Goal: Information Seeking & Learning: Find specific fact

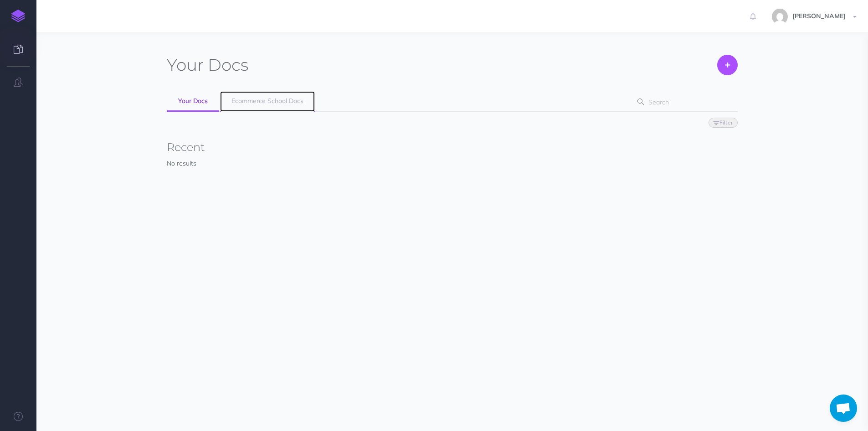
click at [264, 99] on span "Ecommerce School Docs" at bounding box center [268, 101] width 72 height 8
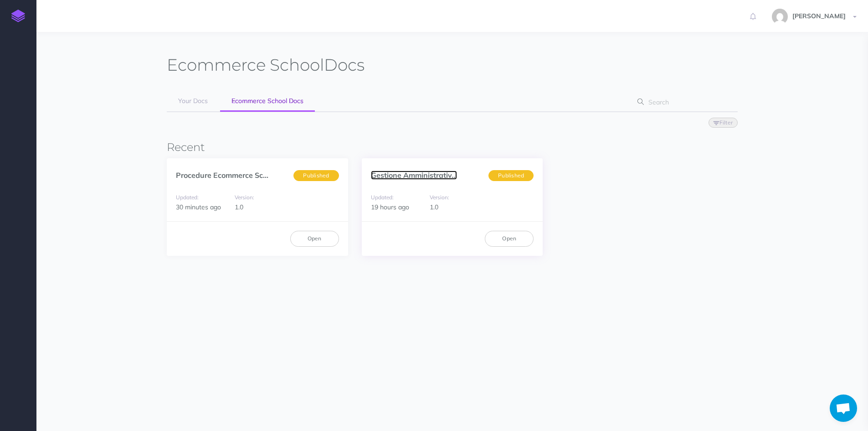
click at [399, 179] on link "Gestione Amministrativ..." at bounding box center [414, 174] width 86 height 9
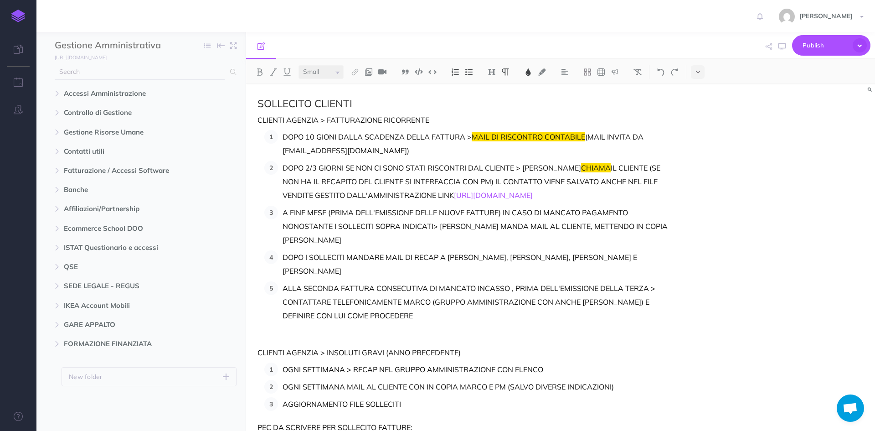
click at [144, 73] on input "text" at bounding box center [140, 72] width 170 height 16
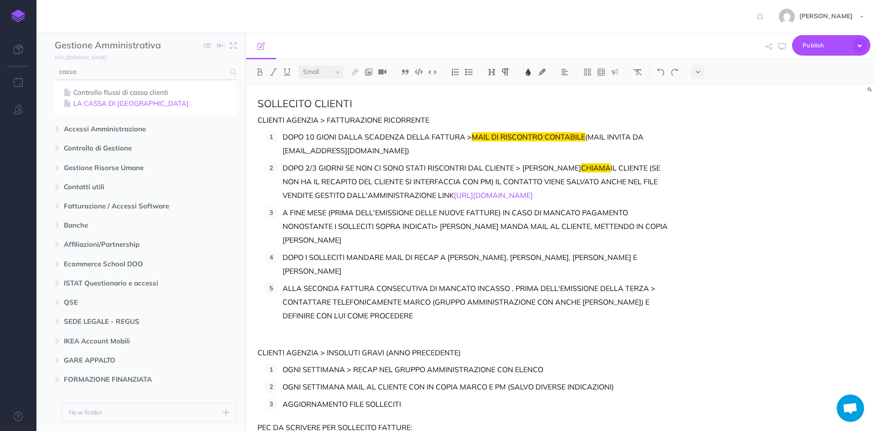
type input "cassa"
click at [133, 100] on link "LA CASSA DI [GEOGRAPHIC_DATA]" at bounding box center [146, 103] width 168 height 11
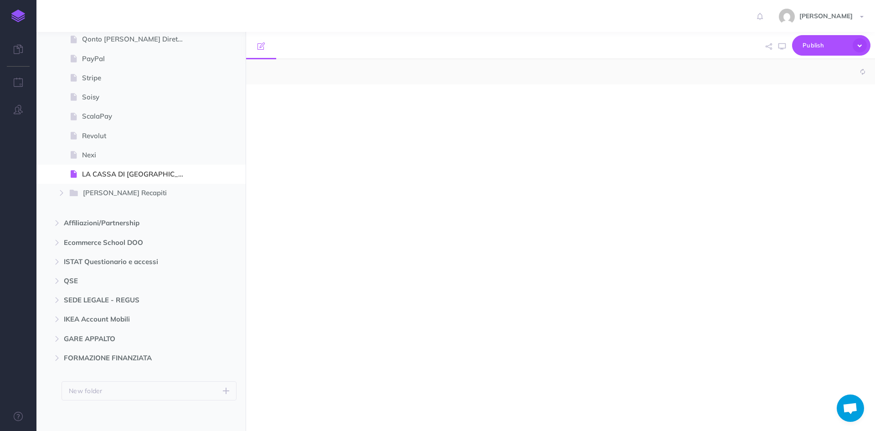
scroll to position [175, 0]
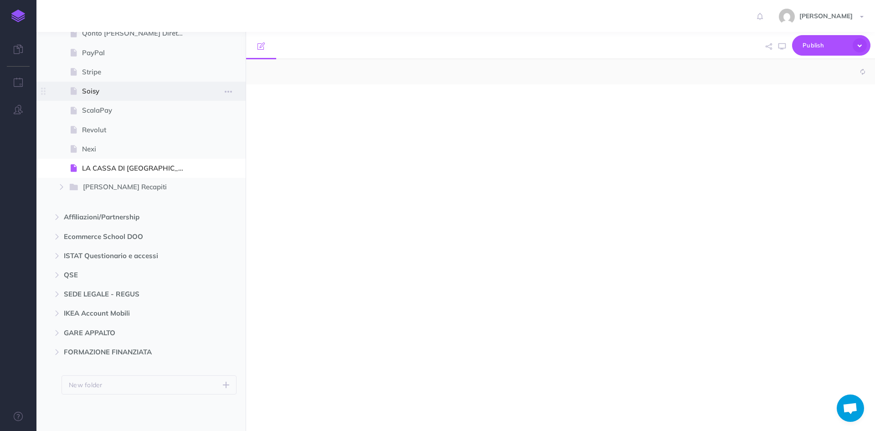
select select "null"
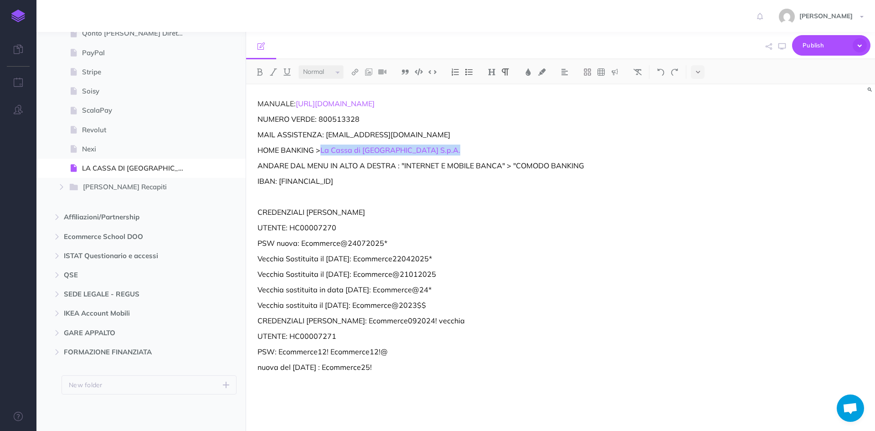
drag, startPoint x: 428, startPoint y: 154, endPoint x: 320, endPoint y: 151, distance: 109.0
click at [320, 151] on p "HOME BANKING > La Cassa di [GEOGRAPHIC_DATA] S.p.A." at bounding box center [467, 149] width 418 height 11
copy p "La Cassa di Ravenna S.p.A."
drag, startPoint x: 344, startPoint y: 229, endPoint x: 291, endPoint y: 227, distance: 52.9
click at [291, 227] on p "UTENTE: HC00007270" at bounding box center [467, 227] width 418 height 11
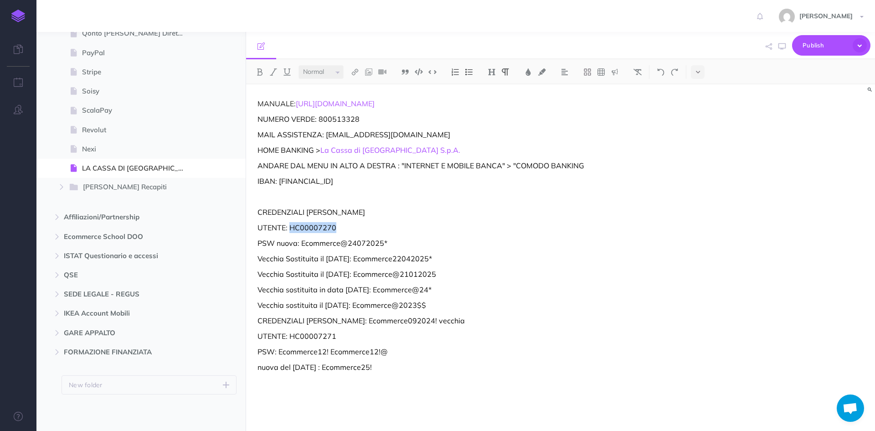
copy p "HC00007270"
drag, startPoint x: 396, startPoint y: 242, endPoint x: 302, endPoint y: 243, distance: 94.4
click at [302, 243] on p "PSW nuova: Ecommerce@24072025*" at bounding box center [467, 242] width 418 height 11
copy p "Ecommerce@24072025*"
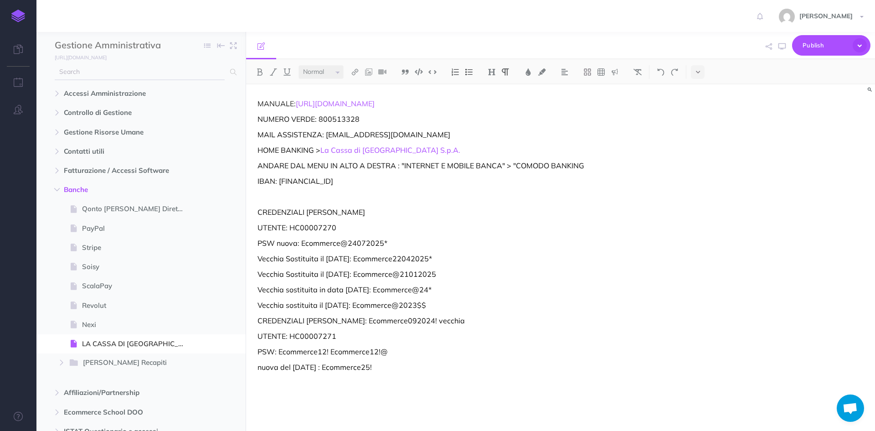
click at [120, 79] on input "text" at bounding box center [140, 72] width 170 height 16
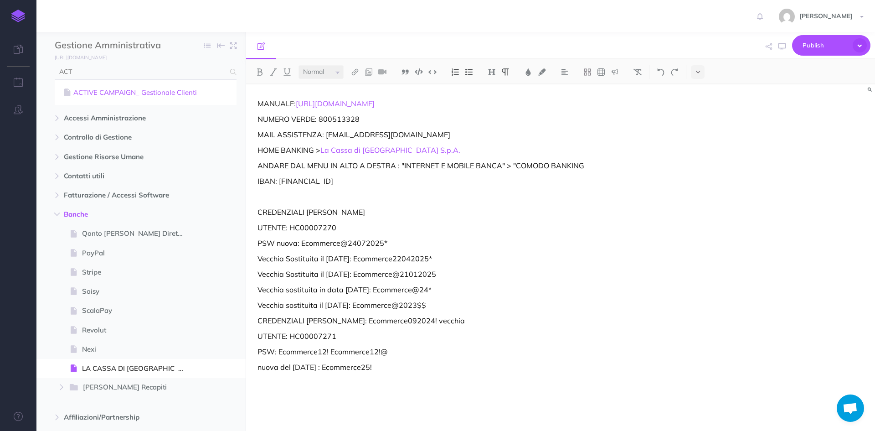
type input "ACT"
click at [124, 89] on link "ACTIVE CAMPAIGN_ Gestionale Clienti" at bounding box center [146, 92] width 168 height 11
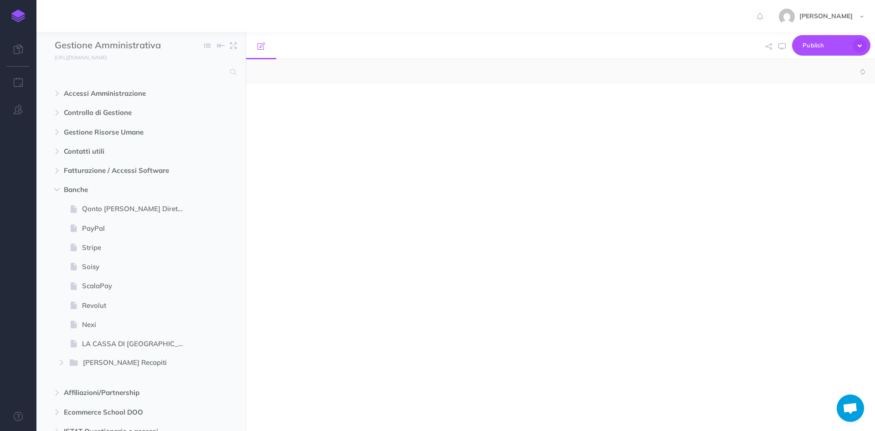
select select "null"
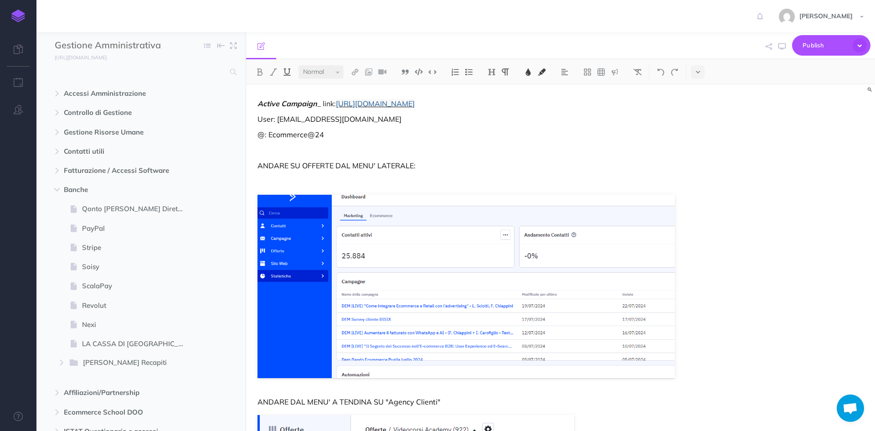
drag, startPoint x: 558, startPoint y: 107, endPoint x: 339, endPoint y: 105, distance: 219.7
click at [339, 105] on p "Active Campaign _ link: https://ecommerceschool.activehosted.com/admin/index.php" at bounding box center [467, 103] width 418 height 11
copy span "https://ecommerceschool.activehosted.com/admin/index.php"
drag, startPoint x: 330, startPoint y: 135, endPoint x: 269, endPoint y: 134, distance: 61.1
click at [269, 134] on p "@: Ecommerce@24" at bounding box center [467, 134] width 418 height 11
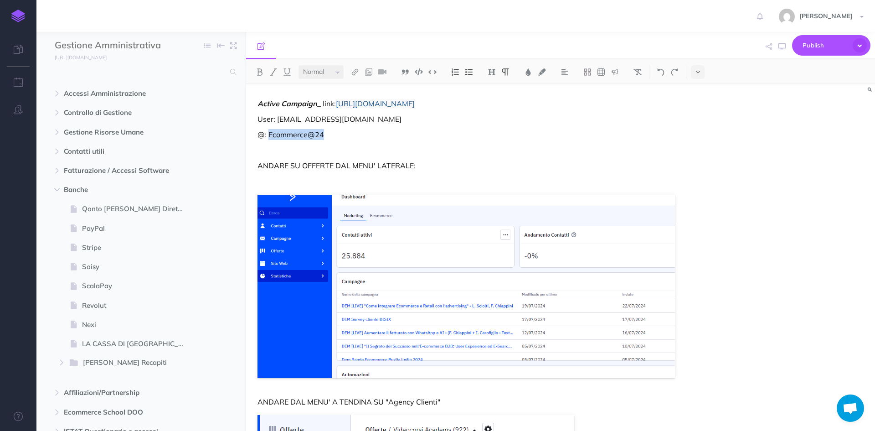
copy p "Ecommerce@24"
